Goal: Information Seeking & Learning: Learn about a topic

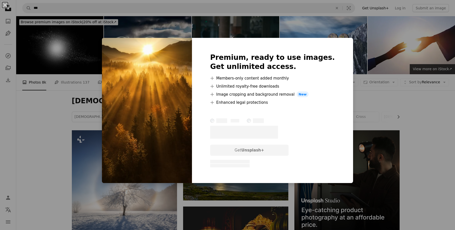
scroll to position [41, 0]
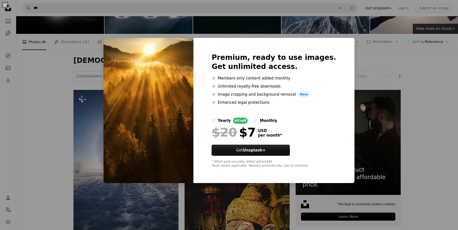
click at [392, 97] on div "An X shape Premium, ready to use images. Get unlimited access. A plus sign Memb…" at bounding box center [229, 115] width 458 height 230
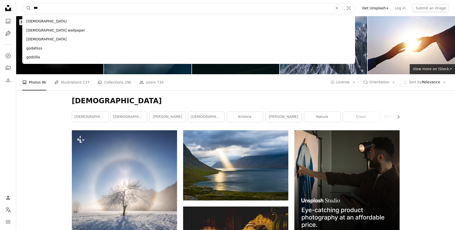
drag, startPoint x: 55, startPoint y: 10, endPoint x: 32, endPoint y: 7, distance: 23.1
click at [32, 7] on input "***" at bounding box center [181, 8] width 300 height 10
type input "*****"
click at [22, 3] on button "A magnifying glass" at bounding box center [26, 8] width 9 height 10
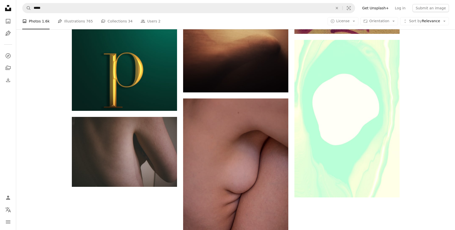
scroll to position [769, 0]
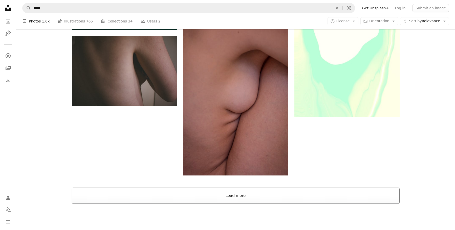
click at [237, 188] on button "Load more" at bounding box center [236, 196] width 328 height 16
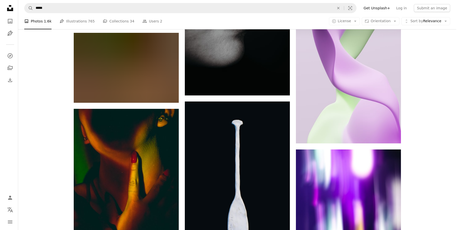
scroll to position [23923, 0]
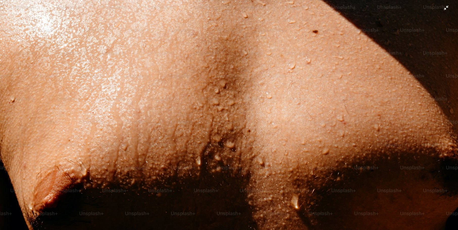
click at [204, 85] on img "Zoom out on this image" at bounding box center [229, 153] width 459 height 306
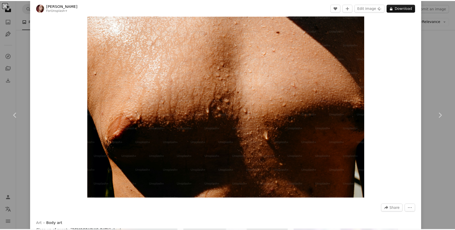
scroll to position [10, 0]
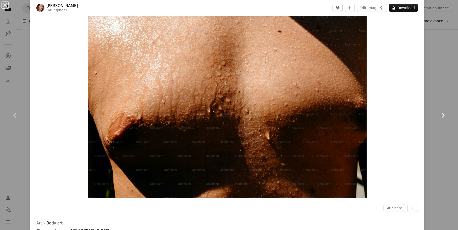
click at [437, 99] on link "Chevron right" at bounding box center [443, 115] width 30 height 49
click at [437, 75] on div "An X shape Chevron left Chevron right [PERSON_NAME] For Unsplash+ A heart A plu…" at bounding box center [229, 115] width 458 height 230
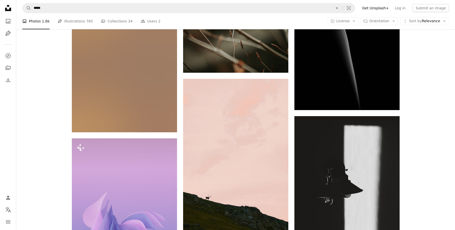
scroll to position [31715, 0]
